Goal: Task Accomplishment & Management: Manage account settings

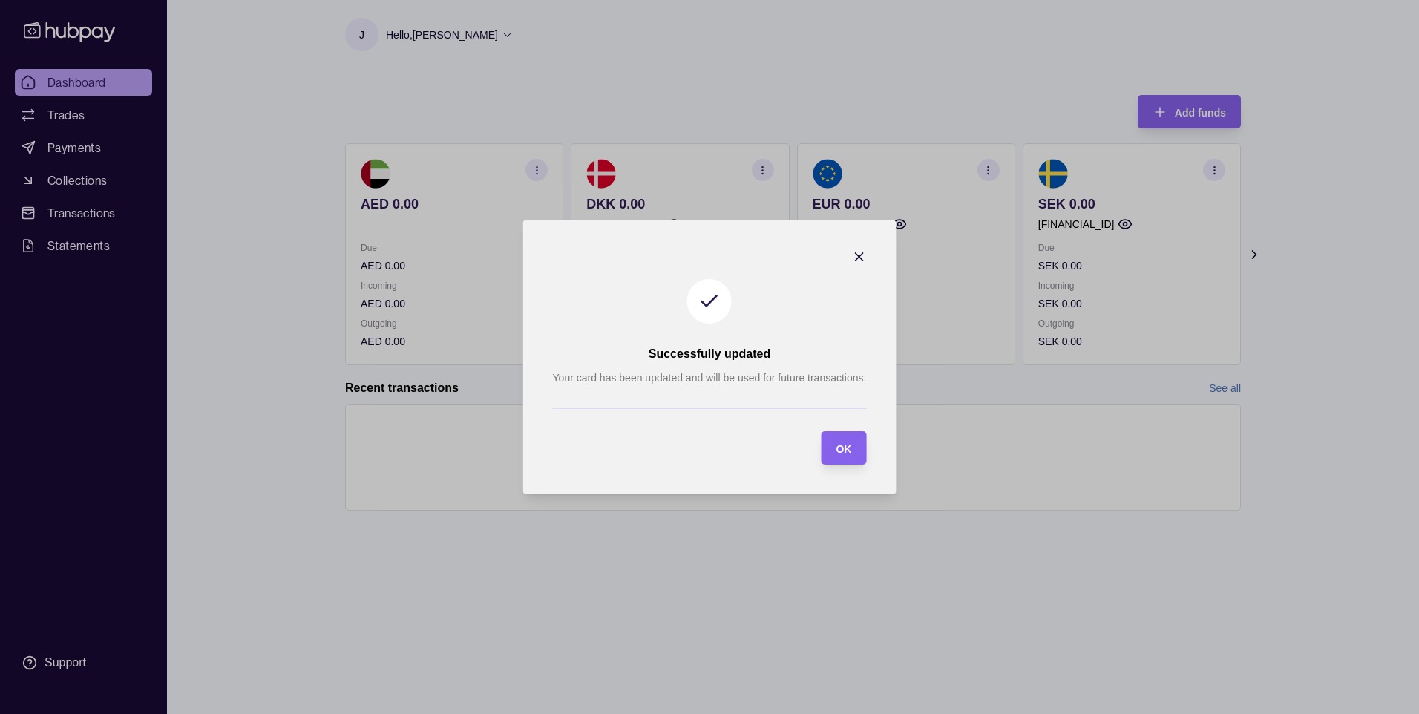
click at [845, 449] on span "OK" at bounding box center [844, 449] width 16 height 12
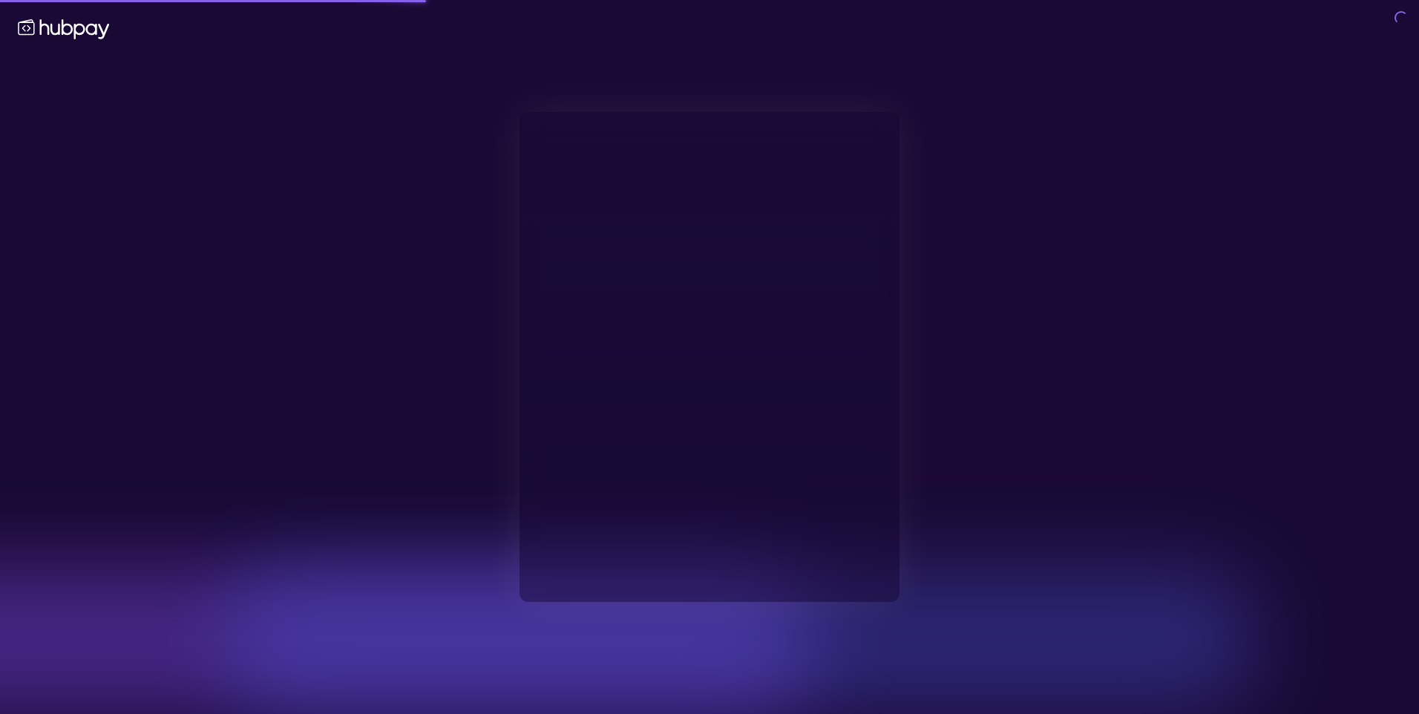
type input "**********"
